Goal: Task Accomplishment & Management: Manage account settings

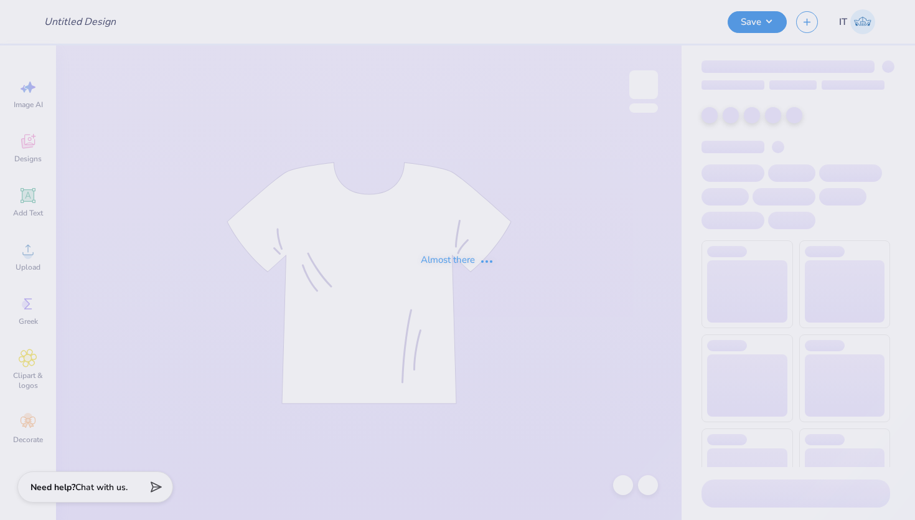
type input "Big Little"
type input "50"
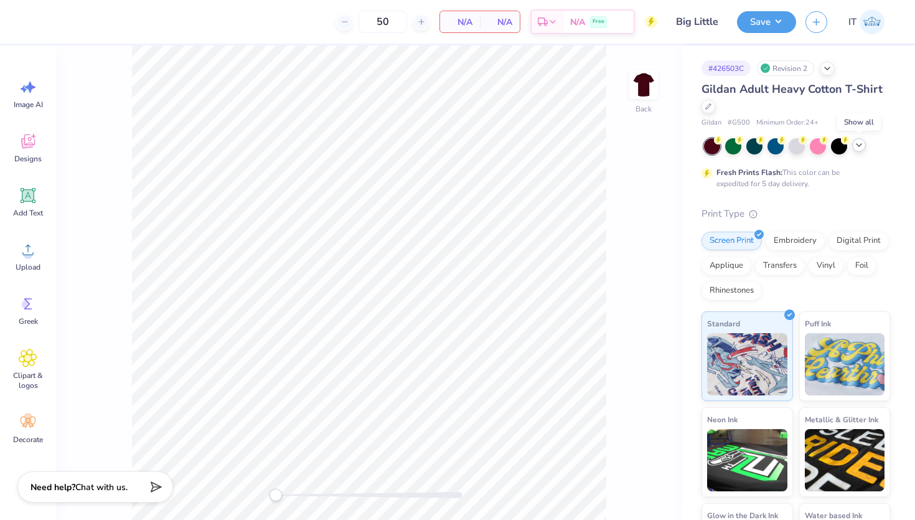
click at [859, 144] on icon at bounding box center [859, 145] width 10 height 10
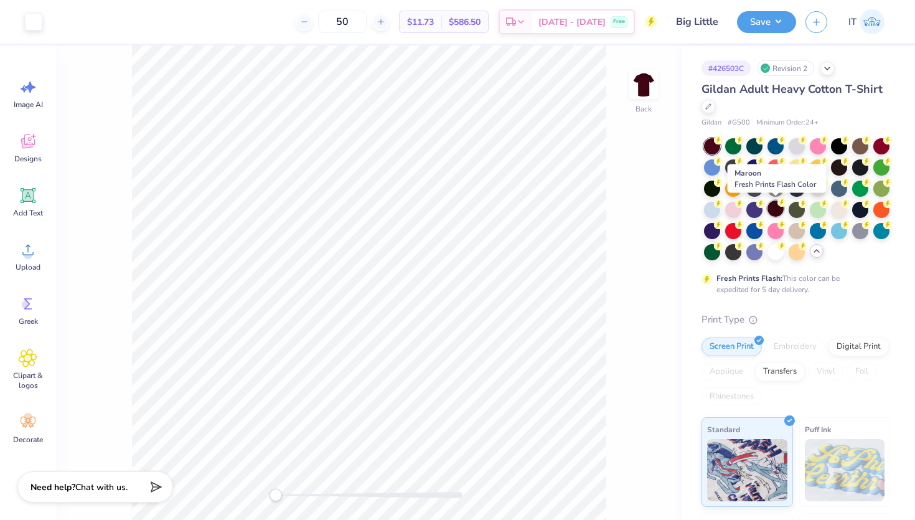
click at [771, 209] on div at bounding box center [775, 208] width 16 height 16
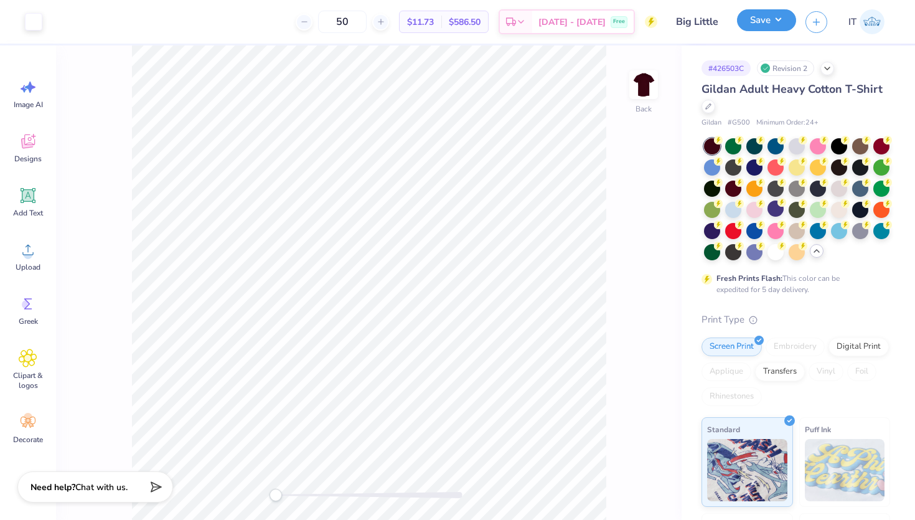
click at [752, 21] on button "Save" at bounding box center [766, 20] width 59 height 22
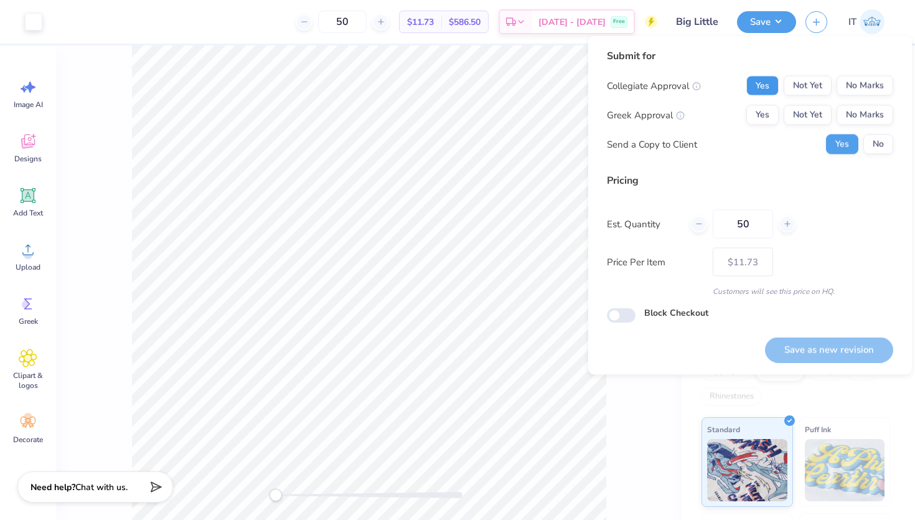
click at [773, 78] on button "Yes" at bounding box center [762, 86] width 32 height 20
click at [839, 78] on button "No Marks" at bounding box center [864, 86] width 57 height 20
click at [770, 111] on button "Yes" at bounding box center [762, 115] width 32 height 20
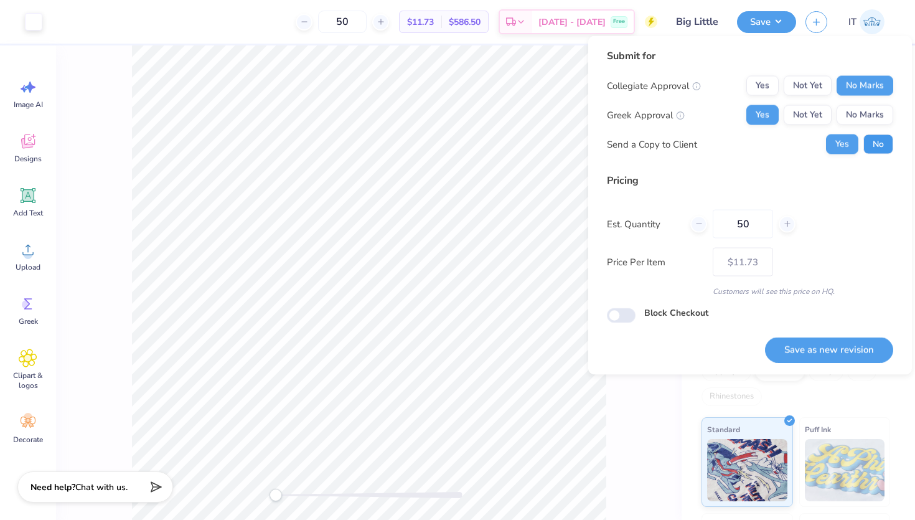
click at [874, 147] on button "No" at bounding box center [878, 144] width 30 height 20
click at [622, 312] on input "Block Checkout" at bounding box center [621, 315] width 29 height 15
checkbox input "true"
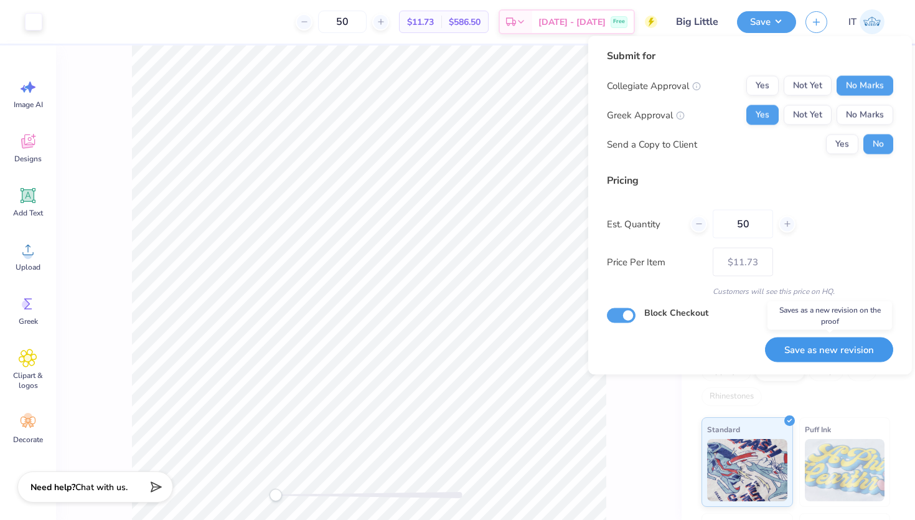
click at [797, 354] on button "Save as new revision" at bounding box center [829, 350] width 128 height 26
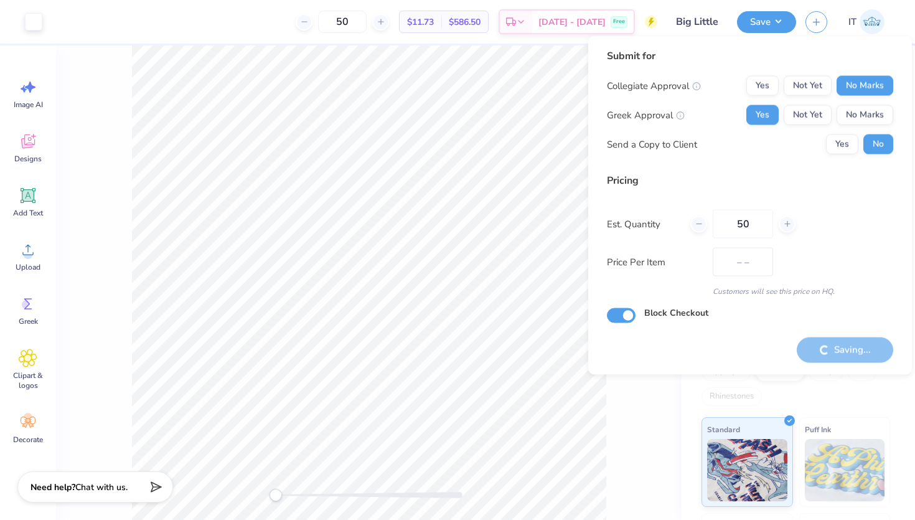
type input "$11.73"
